Goal: Complete Application Form: Complete application form

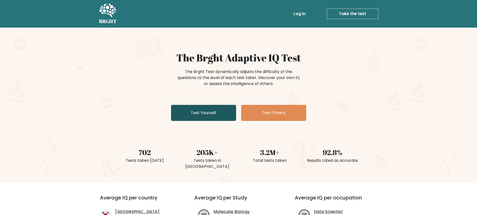
click at [208, 112] on link "Test Yourself" at bounding box center [203, 113] width 65 height 16
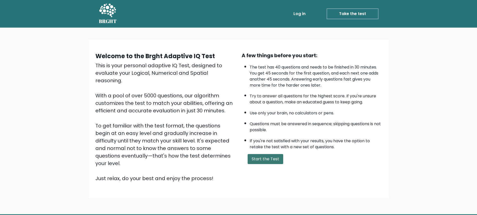
click at [263, 160] on button "Start the Test" at bounding box center [266, 159] width 36 height 10
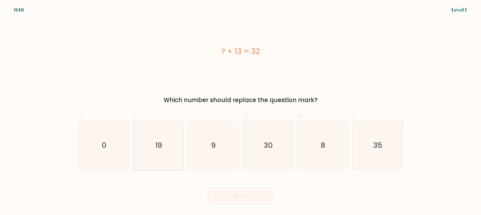
click at [168, 143] on icon "19" at bounding box center [158, 145] width 48 height 48
click at [241, 111] on input "b. 19" at bounding box center [241, 109] width 0 height 3
radio input "true"
click at [238, 199] on button "Next" at bounding box center [240, 196] width 65 height 16
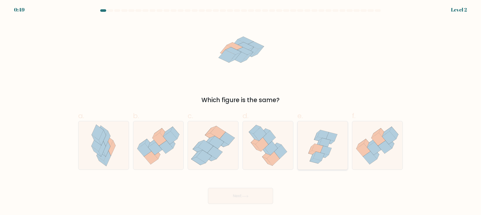
click at [315, 148] on icon at bounding box center [317, 148] width 11 height 9
click at [241, 111] on input "e." at bounding box center [241, 109] width 0 height 3
radio input "true"
click at [248, 191] on button "Next" at bounding box center [240, 196] width 65 height 16
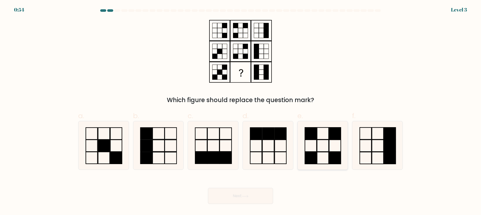
click at [308, 154] on rect at bounding box center [311, 158] width 12 height 12
click at [241, 111] on input "e." at bounding box center [241, 109] width 0 height 3
radio input "true"
click at [253, 194] on button "Next" at bounding box center [240, 196] width 65 height 16
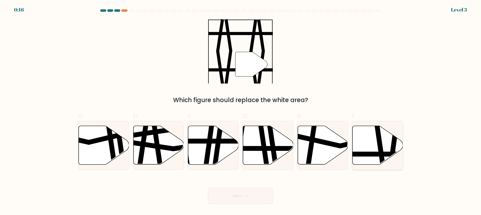
click at [387, 138] on icon at bounding box center [378, 145] width 50 height 39
click at [241, 111] on input "f." at bounding box center [241, 109] width 0 height 3
radio input "true"
click at [242, 191] on button "Next" at bounding box center [240, 196] width 65 height 16
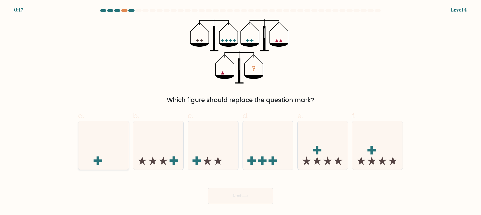
click at [128, 156] on icon at bounding box center [103, 146] width 50 height 42
click at [241, 111] on input "a." at bounding box center [241, 109] width 0 height 3
radio input "true"
click at [256, 193] on button "Next" at bounding box center [240, 196] width 65 height 16
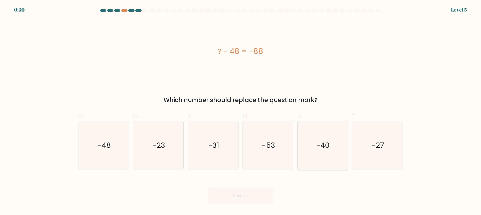
click at [335, 149] on icon "-40" at bounding box center [322, 145] width 48 height 48
click at [241, 111] on input "e. -40" at bounding box center [241, 109] width 0 height 3
radio input "true"
click at [242, 198] on button "Next" at bounding box center [240, 196] width 65 height 16
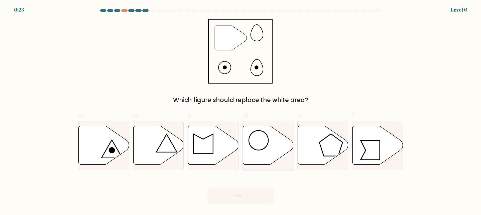
click at [269, 141] on icon at bounding box center [268, 145] width 50 height 39
click at [241, 111] on input "d." at bounding box center [241, 109] width 0 height 3
radio input "true"
click at [245, 185] on div "Next" at bounding box center [240, 190] width 331 height 28
click at [243, 190] on button "Next" at bounding box center [240, 196] width 65 height 16
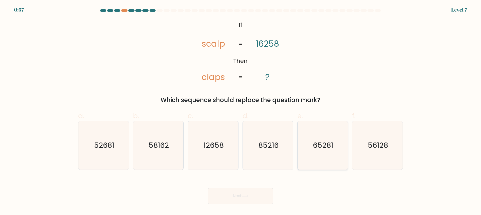
click at [322, 146] on text "65281" at bounding box center [323, 145] width 20 height 10
click at [241, 111] on input "e. 65281" at bounding box center [241, 109] width 0 height 3
radio input "true"
click at [251, 196] on button "Next" at bounding box center [240, 196] width 65 height 16
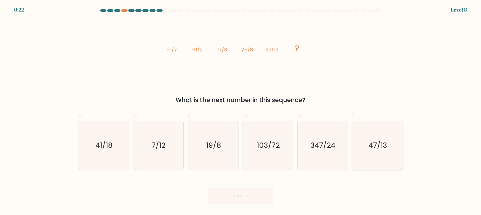
click at [368, 143] on icon "47/13" at bounding box center [377, 145] width 48 height 48
click at [241, 111] on input "f. 47/13" at bounding box center [241, 109] width 0 height 3
radio input "true"
click at [249, 196] on icon at bounding box center [245, 196] width 7 height 3
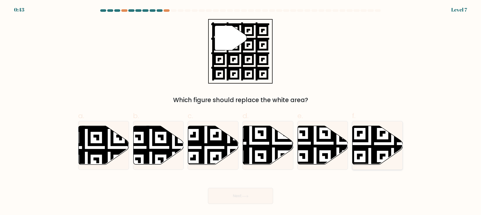
click at [369, 142] on icon at bounding box center [378, 145] width 50 height 39
click at [241, 111] on input "f." at bounding box center [241, 109] width 0 height 3
radio input "true"
click at [248, 193] on button "Next" at bounding box center [240, 196] width 65 height 16
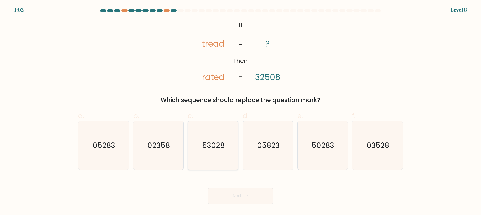
click at [218, 148] on text "53028" at bounding box center [213, 145] width 23 height 10
click at [241, 111] on input "c. 53028" at bounding box center [241, 109] width 0 height 3
radio input "true"
click at [238, 192] on button "Next" at bounding box center [240, 196] width 65 height 16
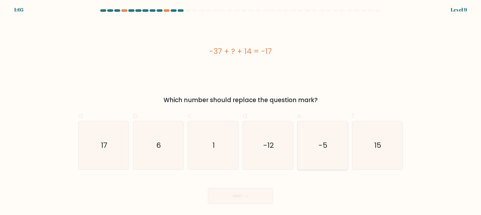
click at [325, 151] on icon "-5" at bounding box center [322, 145] width 48 height 48
click at [241, 111] on input "e. -5" at bounding box center [241, 109] width 0 height 3
radio input "true"
click at [140, 151] on icon "6" at bounding box center [158, 145] width 48 height 48
click at [241, 111] on input "b. 6" at bounding box center [241, 109] width 0 height 3
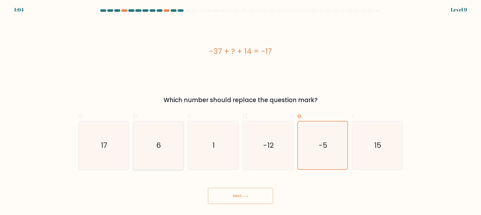
radio input "true"
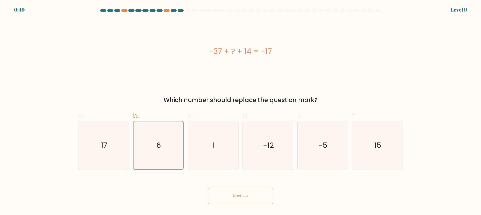
click at [248, 194] on button "Next" at bounding box center [240, 196] width 65 height 16
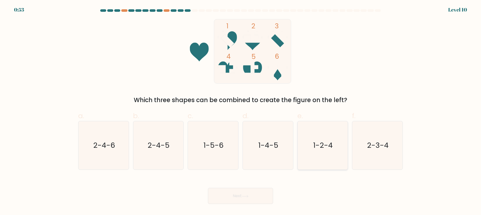
click at [324, 139] on icon "1-2-4" at bounding box center [322, 145] width 48 height 48
click at [241, 111] on input "e. 1-2-4" at bounding box center [241, 109] width 0 height 3
radio input "true"
click at [254, 198] on button "Next" at bounding box center [240, 196] width 65 height 16
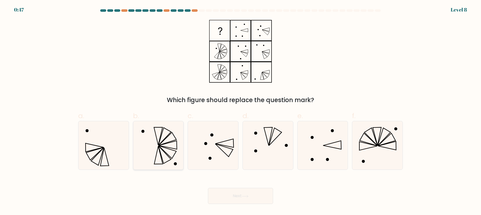
click at [157, 148] on icon at bounding box center [158, 145] width 48 height 48
click at [241, 111] on input "b." at bounding box center [241, 109] width 0 height 3
radio input "true"
drag, startPoint x: 244, startPoint y: 197, endPoint x: 240, endPoint y: 199, distance: 4.4
click at [245, 197] on button "Next" at bounding box center [240, 196] width 65 height 16
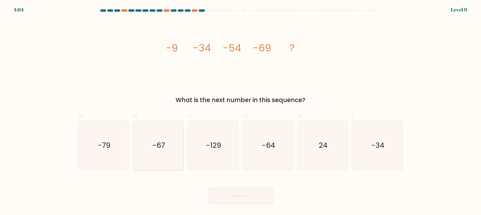
click at [169, 140] on icon "-67" at bounding box center [158, 145] width 48 height 48
click at [241, 111] on input "b. -67" at bounding box center [241, 109] width 0 height 3
radio input "true"
click at [243, 193] on button "Next" at bounding box center [240, 196] width 65 height 16
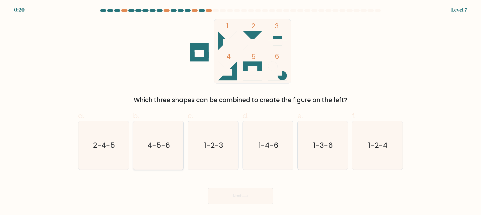
click at [158, 152] on icon "4-5-6" at bounding box center [158, 145] width 48 height 48
click at [241, 111] on input "b. 4-5-6" at bounding box center [241, 109] width 0 height 3
radio input "true"
click at [158, 151] on icon "4-5-6" at bounding box center [158, 145] width 48 height 48
click at [241, 111] on input "b. 4-5-6" at bounding box center [241, 109] width 0 height 3
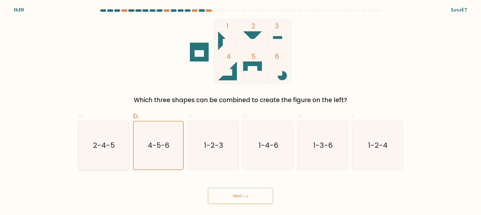
click at [119, 151] on icon "2-4-5" at bounding box center [103, 145] width 48 height 48
click at [241, 111] on input "a. 2-4-5" at bounding box center [241, 109] width 0 height 3
radio input "true"
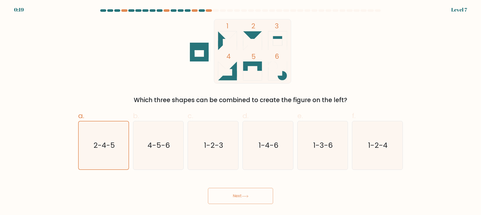
click at [242, 191] on button "Next" at bounding box center [240, 196] width 65 height 16
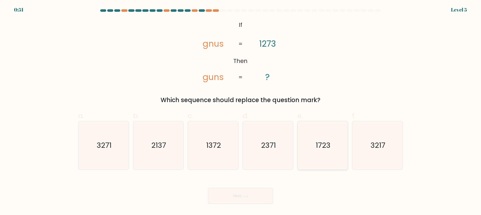
click at [326, 144] on text "1723" at bounding box center [323, 145] width 15 height 10
click at [241, 111] on input "e. 1723" at bounding box center [241, 109] width 0 height 3
radio input "true"
click at [250, 196] on button "Next" at bounding box center [240, 196] width 65 height 16
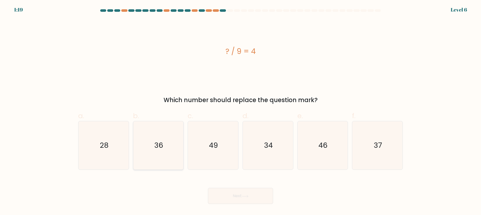
click at [161, 146] on text "36" at bounding box center [158, 145] width 9 height 10
click at [241, 111] on input "b. 36" at bounding box center [241, 109] width 0 height 3
radio input "true"
click at [236, 194] on button "Next" at bounding box center [240, 196] width 65 height 16
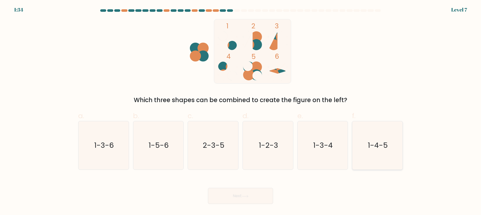
click at [377, 152] on icon "1-4-5" at bounding box center [377, 145] width 48 height 48
click at [241, 111] on input "f. 1-4-5" at bounding box center [241, 109] width 0 height 3
radio input "true"
click at [247, 199] on button "Next" at bounding box center [240, 196] width 65 height 16
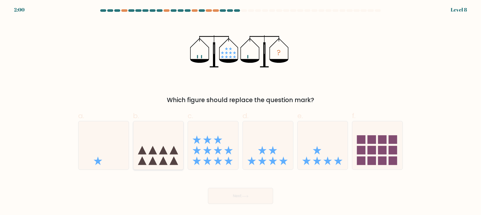
click at [169, 152] on icon at bounding box center [158, 146] width 50 height 42
click at [241, 111] on input "b." at bounding box center [241, 109] width 0 height 3
radio input "true"
click at [224, 158] on icon at bounding box center [213, 146] width 50 height 42
click at [241, 111] on input "c." at bounding box center [241, 109] width 0 height 3
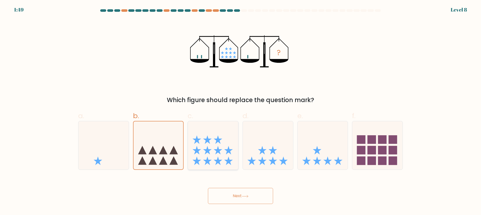
radio input "true"
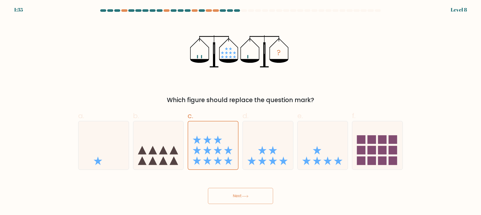
click at [248, 197] on icon at bounding box center [245, 196] width 7 height 3
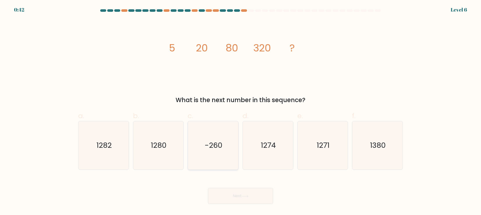
click at [212, 138] on icon "-260" at bounding box center [213, 145] width 48 height 48
click at [241, 111] on input "c. -260" at bounding box center [241, 109] width 0 height 3
radio input "true"
click at [247, 198] on button "Next" at bounding box center [240, 196] width 65 height 16
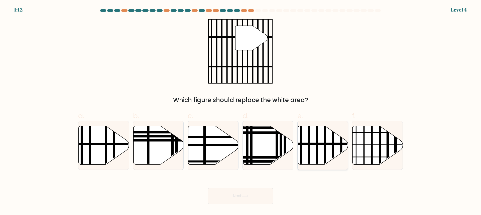
click at [319, 149] on icon at bounding box center [323, 145] width 50 height 39
click at [241, 111] on input "e." at bounding box center [241, 109] width 0 height 3
radio input "true"
click at [237, 190] on button "Next" at bounding box center [240, 196] width 65 height 16
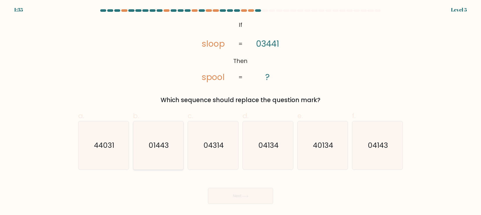
click at [163, 141] on text "01443" at bounding box center [159, 145] width 20 height 10
click at [241, 111] on input "b. 01443" at bounding box center [241, 109] width 0 height 3
radio input "true"
click at [251, 199] on button "Next" at bounding box center [240, 196] width 65 height 16
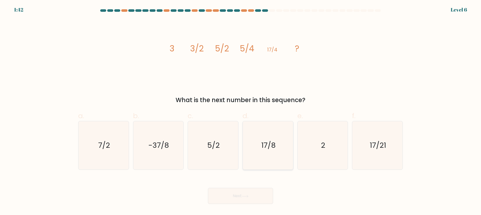
click at [266, 143] on text "17/8" at bounding box center [268, 145] width 14 height 10
click at [241, 111] on input "d. 17/8" at bounding box center [241, 109] width 0 height 3
radio input "true"
click at [246, 196] on icon at bounding box center [245, 196] width 7 height 3
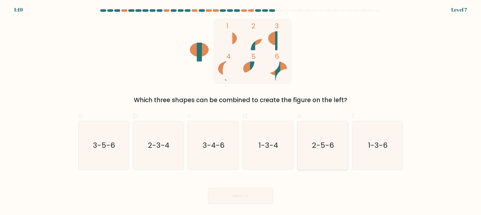
click at [321, 134] on icon "2-5-6" at bounding box center [322, 145] width 48 height 48
click at [241, 111] on input "e. 2-5-6" at bounding box center [241, 109] width 0 height 3
radio input "true"
click at [246, 192] on button "Next" at bounding box center [240, 196] width 65 height 16
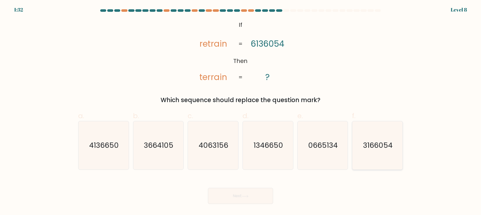
click at [372, 151] on icon "3166054" at bounding box center [377, 145] width 48 height 48
click at [241, 111] on input "f. 3166054" at bounding box center [241, 109] width 0 height 3
radio input "true"
click at [245, 187] on div "Next" at bounding box center [240, 190] width 331 height 28
click at [244, 195] on icon at bounding box center [245, 196] width 7 height 3
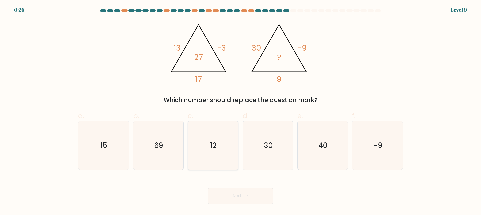
click at [220, 147] on icon "12" at bounding box center [213, 145] width 48 height 48
click at [241, 111] on input "c. 12" at bounding box center [241, 109] width 0 height 3
radio input "true"
click at [241, 189] on button "Next" at bounding box center [240, 196] width 65 height 16
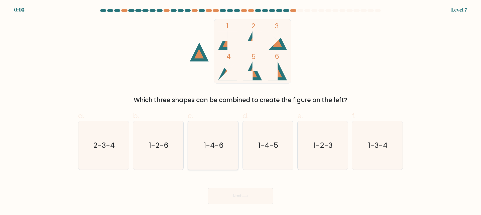
click at [211, 141] on text "1-4-6" at bounding box center [214, 145] width 20 height 10
click at [241, 111] on input "c. 1-4-6" at bounding box center [241, 109] width 0 height 3
radio input "true"
click at [253, 200] on button "Next" at bounding box center [240, 196] width 65 height 16
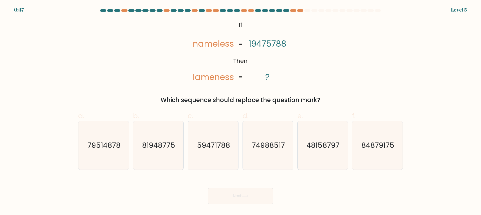
click at [249, 193] on button "Next" at bounding box center [240, 196] width 65 height 16
click at [349, 84] on div "@import url('https://fonts.googleapis.com/css?family=Abril+Fatface:400,100,100i…" at bounding box center [240, 61] width 331 height 85
click at [226, 125] on icon "59471788" at bounding box center [213, 145] width 48 height 48
click at [241, 111] on input "c. 59471788" at bounding box center [241, 109] width 0 height 3
radio input "true"
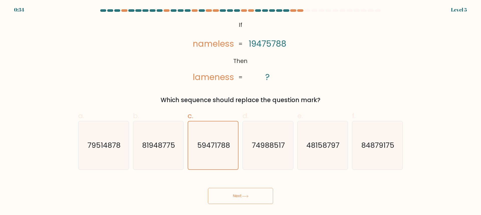
click at [238, 193] on button "Next" at bounding box center [240, 196] width 65 height 16
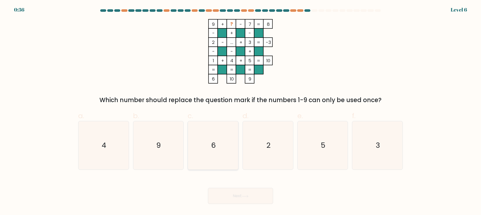
click at [188, 150] on div "6" at bounding box center [213, 145] width 51 height 49
click at [241, 111] on input "c. 6" at bounding box center [241, 109] width 0 height 3
radio input "true"
click at [252, 195] on button "Next" at bounding box center [240, 196] width 65 height 16
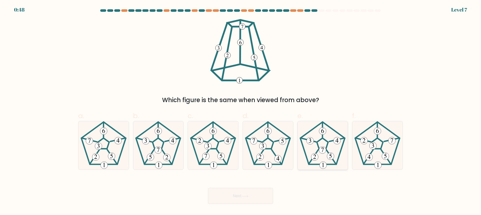
click at [311, 146] on icon at bounding box center [322, 145] width 48 height 48
click at [241, 111] on input "e." at bounding box center [241, 109] width 0 height 3
radio input "true"
click at [260, 193] on button "Next" at bounding box center [240, 196] width 65 height 16
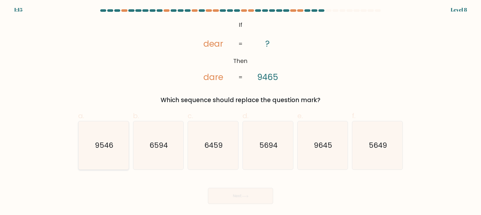
click at [109, 149] on text "9546" at bounding box center [104, 145] width 18 height 10
click at [241, 111] on input "a. 9546" at bounding box center [241, 109] width 0 height 3
radio input "true"
click at [232, 197] on button "Next" at bounding box center [240, 196] width 65 height 16
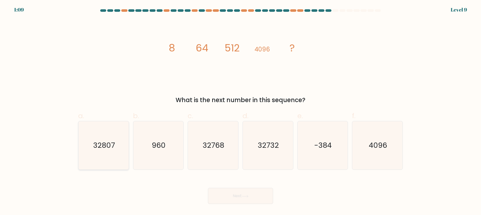
click at [121, 142] on icon "32807" at bounding box center [103, 145] width 48 height 48
click at [241, 111] on input "a. 32807" at bounding box center [241, 109] width 0 height 3
radio input "true"
click at [106, 150] on text "32807" at bounding box center [104, 145] width 22 height 10
click at [241, 111] on input "a. 32807" at bounding box center [241, 109] width 0 height 3
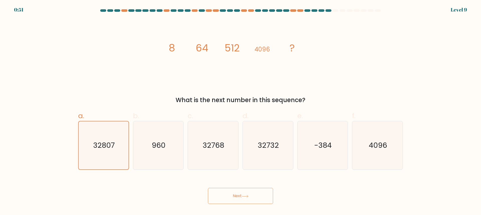
click at [254, 191] on button "Next" at bounding box center [240, 196] width 65 height 16
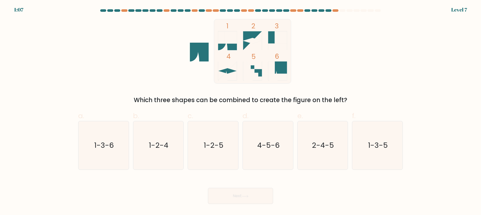
click at [283, 70] on icon at bounding box center [277, 70] width 19 height 19
click at [123, 134] on icon "1-3-6" at bounding box center [103, 145] width 48 height 48
click at [241, 111] on input "a. 1-3-6" at bounding box center [241, 109] width 0 height 3
radio input "true"
click at [235, 198] on button "Next" at bounding box center [240, 196] width 65 height 16
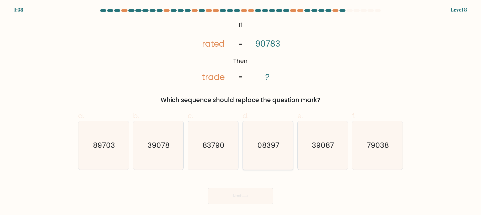
click at [264, 151] on icon "08397" at bounding box center [268, 145] width 48 height 48
click at [241, 111] on input "d. 08397" at bounding box center [241, 109] width 0 height 3
radio input "true"
click at [259, 196] on button "Next" at bounding box center [240, 196] width 65 height 16
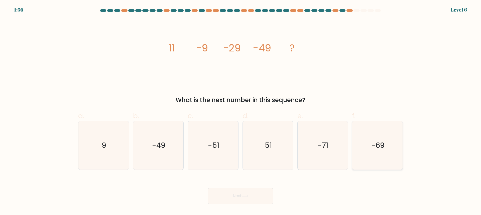
click at [370, 138] on icon "-69" at bounding box center [377, 145] width 48 height 48
click at [241, 111] on input "f. -69" at bounding box center [241, 109] width 0 height 3
radio input "true"
click at [248, 192] on button "Next" at bounding box center [240, 196] width 65 height 16
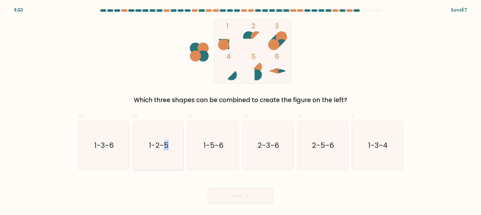
click at [166, 145] on text "1-2-5" at bounding box center [159, 145] width 20 height 10
click at [246, 196] on icon at bounding box center [245, 196] width 7 height 3
click at [165, 146] on text "1-2-5" at bounding box center [159, 145] width 20 height 10
click at [241, 111] on input "b. 1-2-5" at bounding box center [241, 109] width 0 height 3
radio input "true"
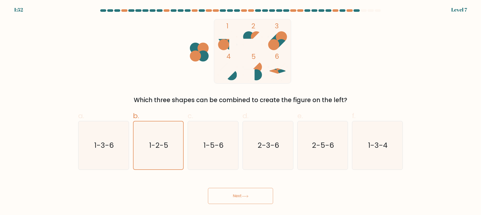
click at [252, 197] on button "Next" at bounding box center [240, 196] width 65 height 16
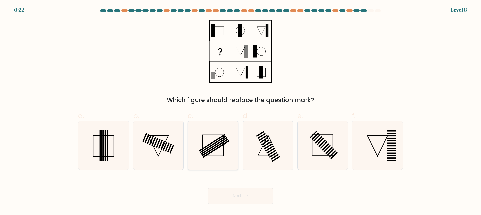
click at [216, 151] on icon at bounding box center [213, 145] width 48 height 48
click at [241, 111] on input "c." at bounding box center [241, 109] width 0 height 3
radio input "true"
click at [255, 206] on body "0:17 Level 8" at bounding box center [240, 107] width 481 height 215
click at [255, 197] on button "Next" at bounding box center [240, 196] width 65 height 16
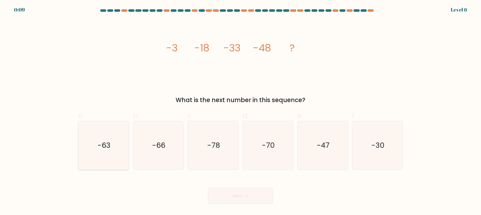
click at [113, 145] on icon "-63" at bounding box center [103, 145] width 48 height 48
click at [241, 111] on input "a. -63" at bounding box center [241, 109] width 0 height 3
radio input "true"
click at [237, 192] on button "Next" at bounding box center [240, 196] width 65 height 16
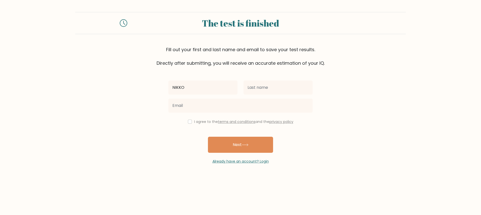
click at [199, 86] on input "NIKKO" at bounding box center [202, 87] width 69 height 14
type input "n"
type input "Nikko"
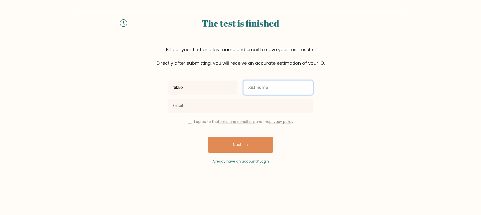
click at [274, 86] on input "text" at bounding box center [278, 87] width 69 height 14
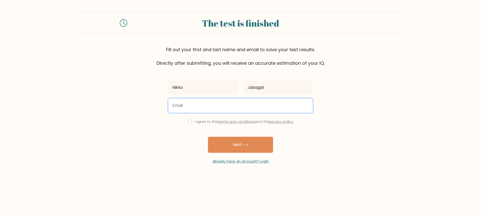
click at [259, 109] on input "email" at bounding box center [240, 105] width 144 height 14
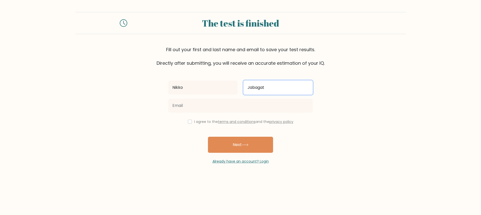
click at [271, 81] on input "Jabagat" at bounding box center [278, 87] width 69 height 14
click at [268, 89] on input "Jabagat" at bounding box center [278, 87] width 69 height 14
type input "d"
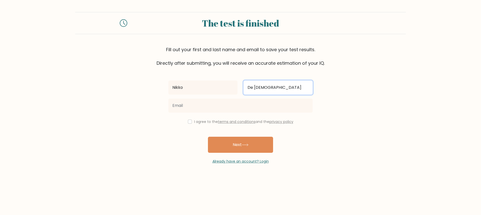
type input "De [DEMOGRAPHIC_DATA]"
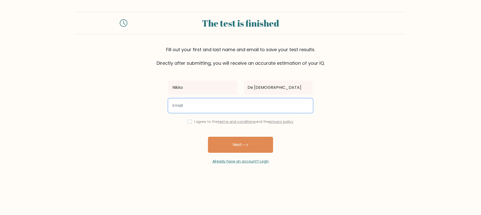
click at [225, 112] on input "email" at bounding box center [240, 105] width 144 height 14
type input "cloudstrife2458@gmail.com"
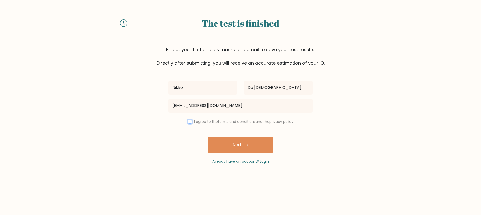
click at [189, 123] on input "checkbox" at bounding box center [190, 122] width 4 height 4
checkbox input "true"
click at [246, 147] on button "Next" at bounding box center [240, 145] width 65 height 16
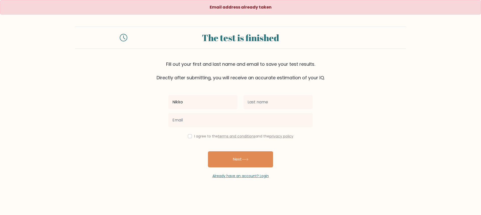
type input "Nikko"
click at [292, 105] on input "text" at bounding box center [278, 102] width 69 height 14
type input "De [DEMOGRAPHIC_DATA]"
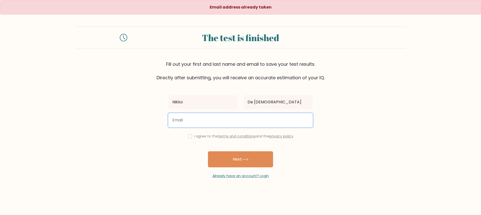
click at [204, 124] on input "email" at bounding box center [240, 120] width 144 height 14
type input "[EMAIL_ADDRESS][DOMAIN_NAME]"
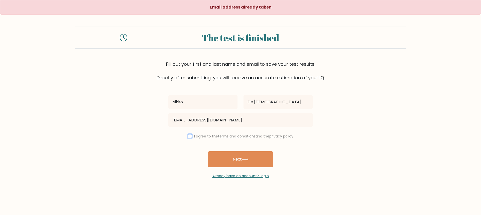
click at [189, 137] on input "checkbox" at bounding box center [190, 136] width 4 height 4
checkbox input "true"
click at [242, 164] on button "Next" at bounding box center [240, 159] width 65 height 16
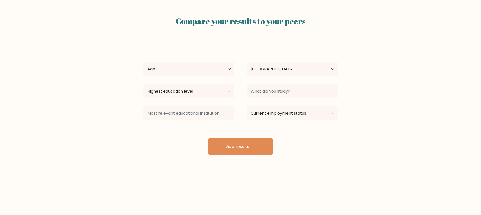
select select "PH"
click at [207, 61] on div "Age Under [DEMOGRAPHIC_DATA] [DEMOGRAPHIC_DATA] [DEMOGRAPHIC_DATA] [DEMOGRAPHIC…" at bounding box center [188, 69] width 103 height 18
click at [207, 66] on select "Age Under [DEMOGRAPHIC_DATA] [DEMOGRAPHIC_DATA] [DEMOGRAPHIC_DATA] [DEMOGRAPHIC…" at bounding box center [188, 69] width 91 height 14
select select "25_34"
click at [271, 75] on select "Country [GEOGRAPHIC_DATA] [GEOGRAPHIC_DATA] [GEOGRAPHIC_DATA] [US_STATE] [GEOGR…" at bounding box center [292, 69] width 91 height 14
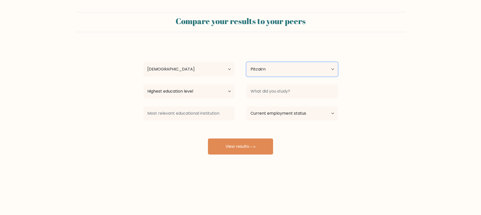
click at [297, 70] on select "Country [GEOGRAPHIC_DATA] [GEOGRAPHIC_DATA] [GEOGRAPHIC_DATA] [US_STATE] [GEOGR…" at bounding box center [292, 69] width 91 height 14
click at [274, 70] on select "Country [GEOGRAPHIC_DATA] [GEOGRAPHIC_DATA] [GEOGRAPHIC_DATA] [US_STATE] [GEOGR…" at bounding box center [292, 69] width 91 height 14
select select "PH"
click at [195, 98] on div "Highest education level No schooling Primary Lower Secondary Upper Secondary Oc…" at bounding box center [188, 91] width 103 height 18
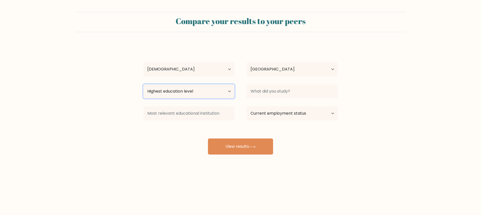
click at [203, 92] on select "Highest education level No schooling Primary Lower Secondary Upper Secondary Oc…" at bounding box center [188, 91] width 91 height 14
select select "bachelors_degree"
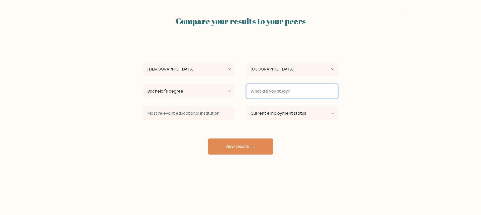
click at [313, 89] on input at bounding box center [292, 91] width 91 height 14
type input "B"
type input "Aircraft Maintenance"
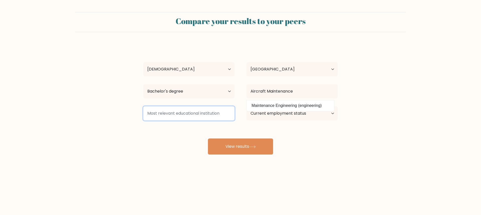
click at [216, 116] on input at bounding box center [188, 113] width 91 height 14
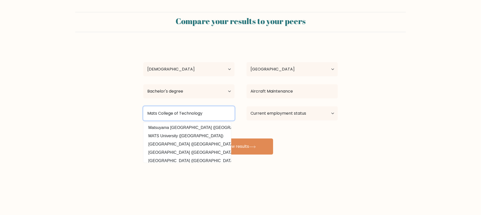
type input "Mats College of Technology"
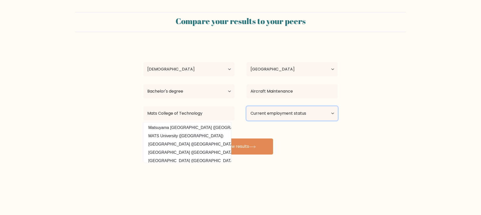
click at [293, 115] on select "Current employment status Employed Student Retired Other / prefer not to answer" at bounding box center [292, 113] width 91 height 14
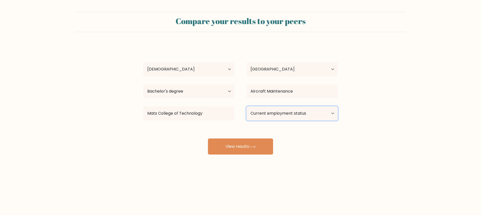
click at [288, 111] on select "Current employment status Employed Student Retired Other / prefer not to answer" at bounding box center [292, 113] width 91 height 14
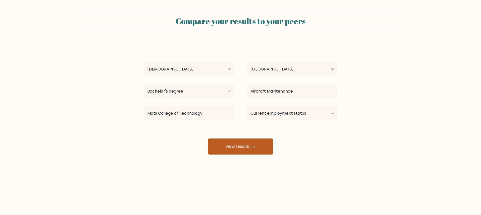
click at [234, 145] on button "View results" at bounding box center [240, 146] width 65 height 16
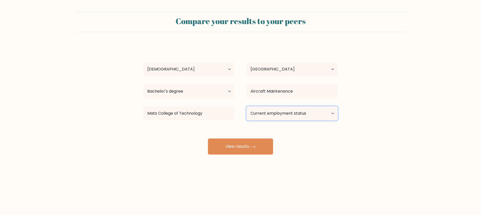
click at [299, 114] on select "Current employment status Employed Student Retired Other / prefer not to answer" at bounding box center [292, 113] width 91 height 14
select select "employed"
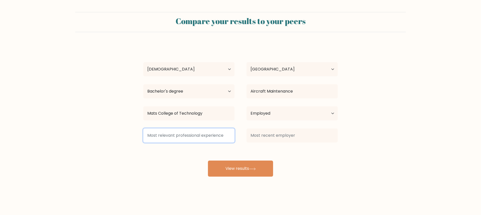
click at [215, 141] on input at bounding box center [188, 135] width 91 height 14
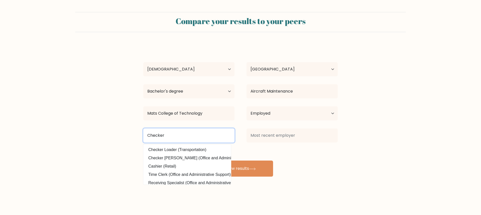
click at [194, 139] on input "Checker" at bounding box center [188, 135] width 91 height 14
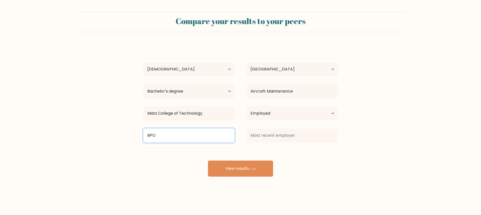
type input "BPO"
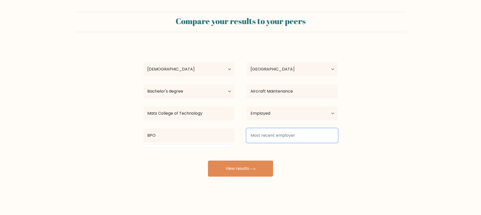
click at [258, 130] on input at bounding box center [292, 135] width 91 height 14
click at [272, 138] on input at bounding box center [292, 135] width 91 height 14
type input "i"
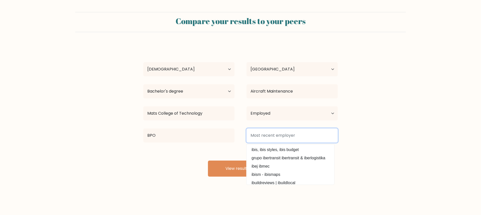
type input "T"
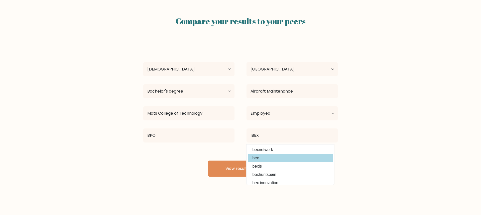
click at [277, 155] on option "ibex" at bounding box center [290, 158] width 85 height 8
type input "ibex"
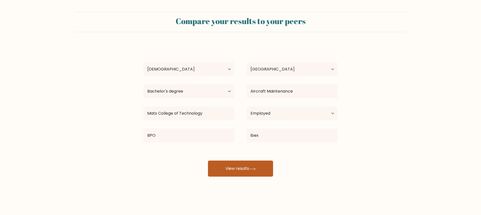
click at [242, 170] on button "View results" at bounding box center [240, 168] width 65 height 16
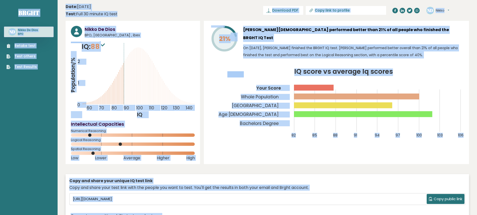
click at [171, 29] on h3 "Nikko De Dios" at bounding box center [140, 29] width 110 height 7
click at [171, 30] on h3 "Nikko De Dios" at bounding box center [140, 29] width 110 height 7
